Goal: Information Seeking & Learning: Learn about a topic

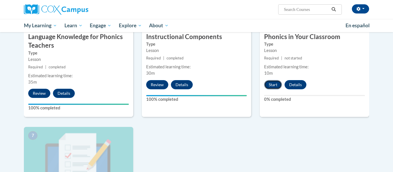
scroll to position [331, 0]
click at [270, 85] on button "Start" at bounding box center [273, 84] width 18 height 9
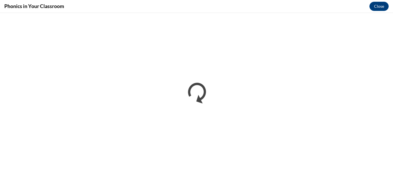
scroll to position [0, 0]
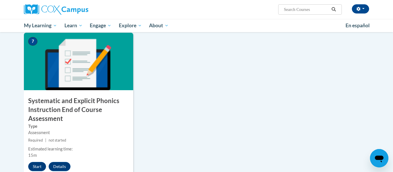
scroll to position [426, 0]
